Goal: Navigation & Orientation: Find specific page/section

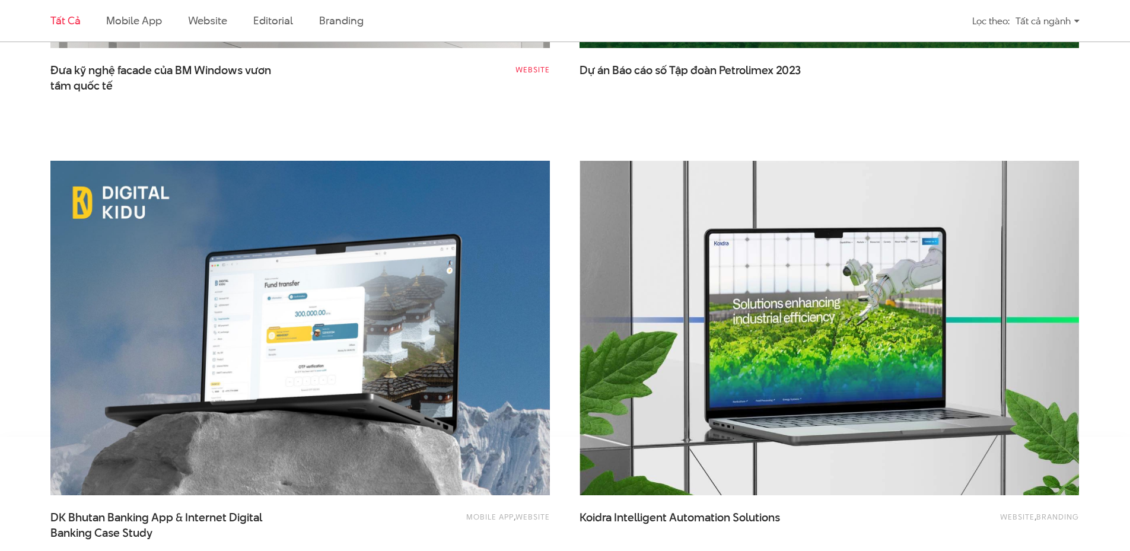
scroll to position [2907, 0]
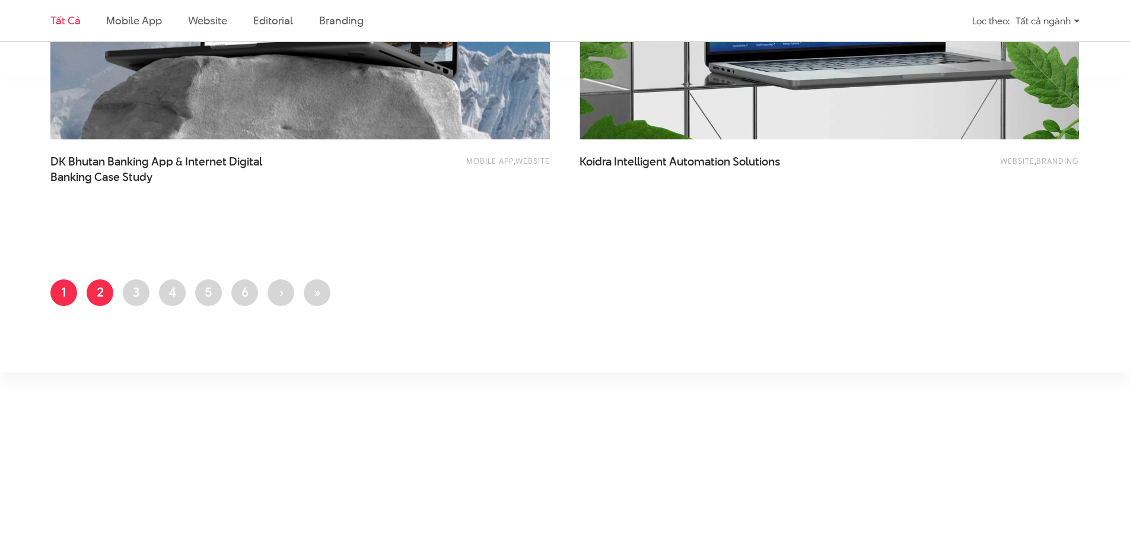
click at [99, 292] on link "Trang 2" at bounding box center [100, 292] width 27 height 27
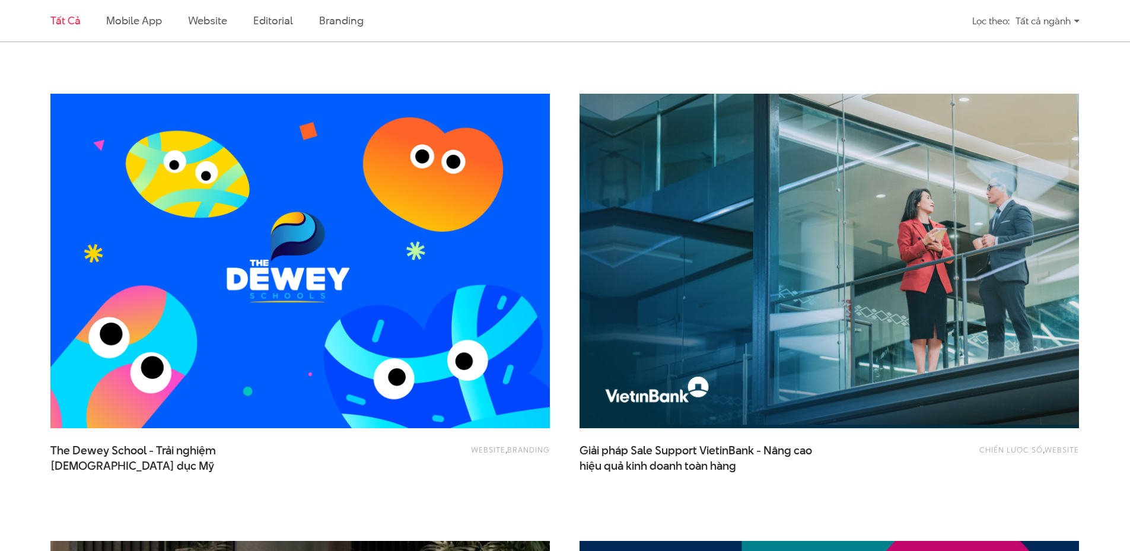
scroll to position [831, 0]
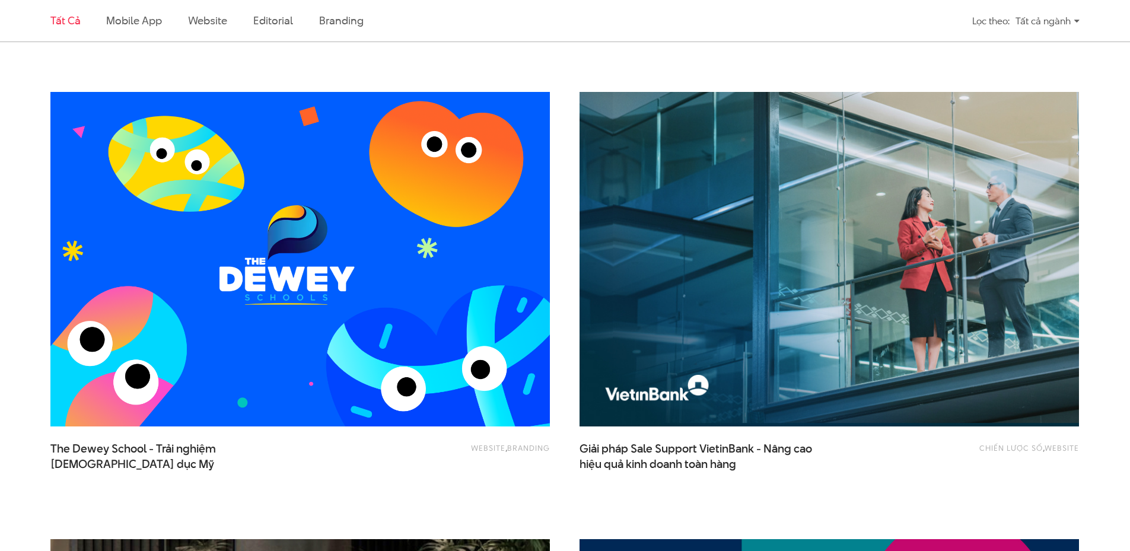
click at [358, 235] on img at bounding box center [300, 259] width 549 height 368
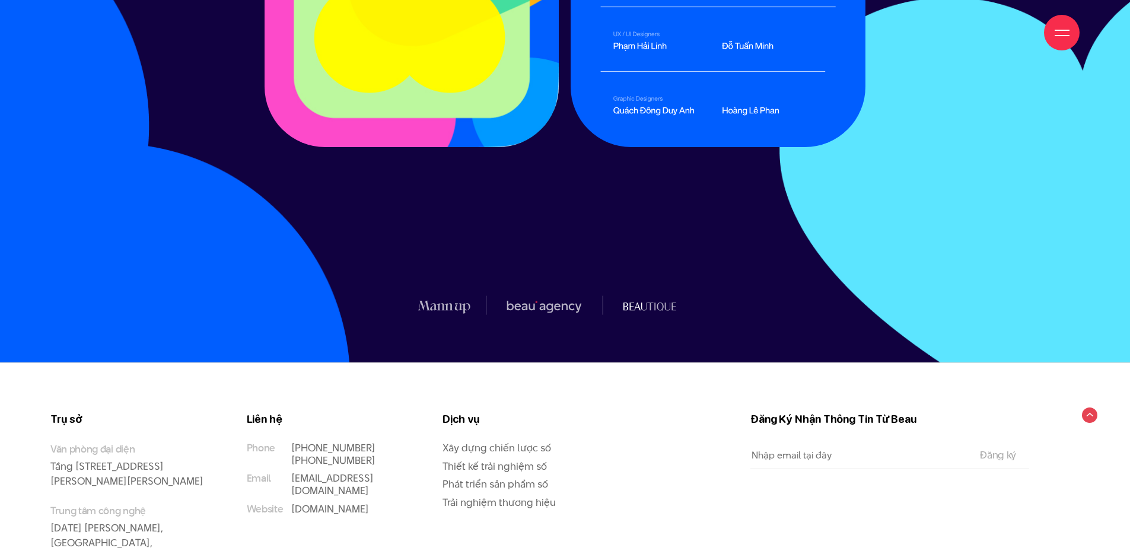
scroll to position [18987, 0]
